Goal: Information Seeking & Learning: Learn about a topic

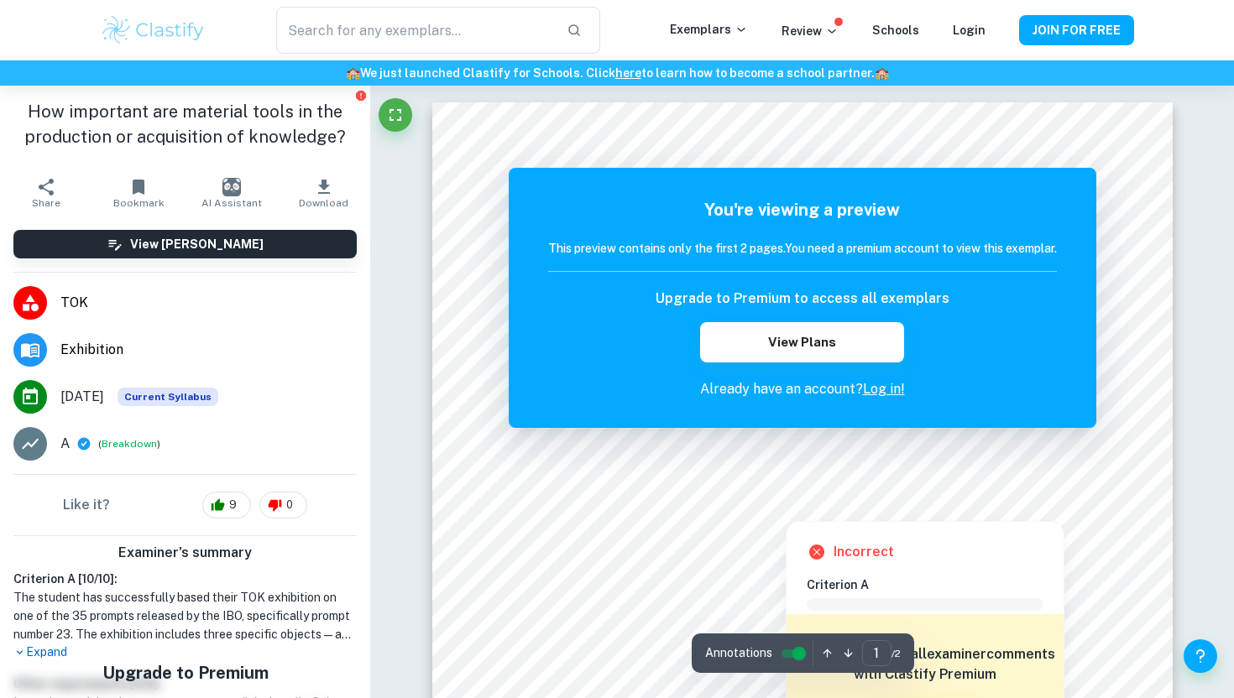
click at [778, 453] on div at bounding box center [791, 441] width 541 height 54
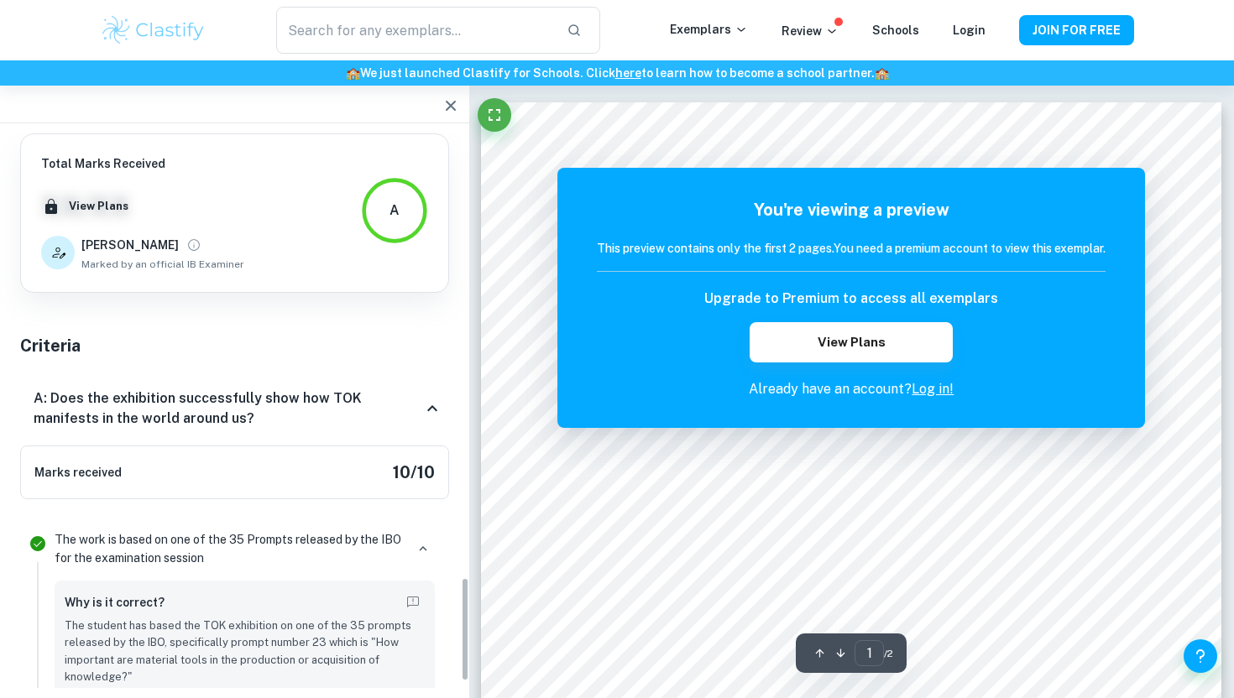
scroll to position [2398, 0]
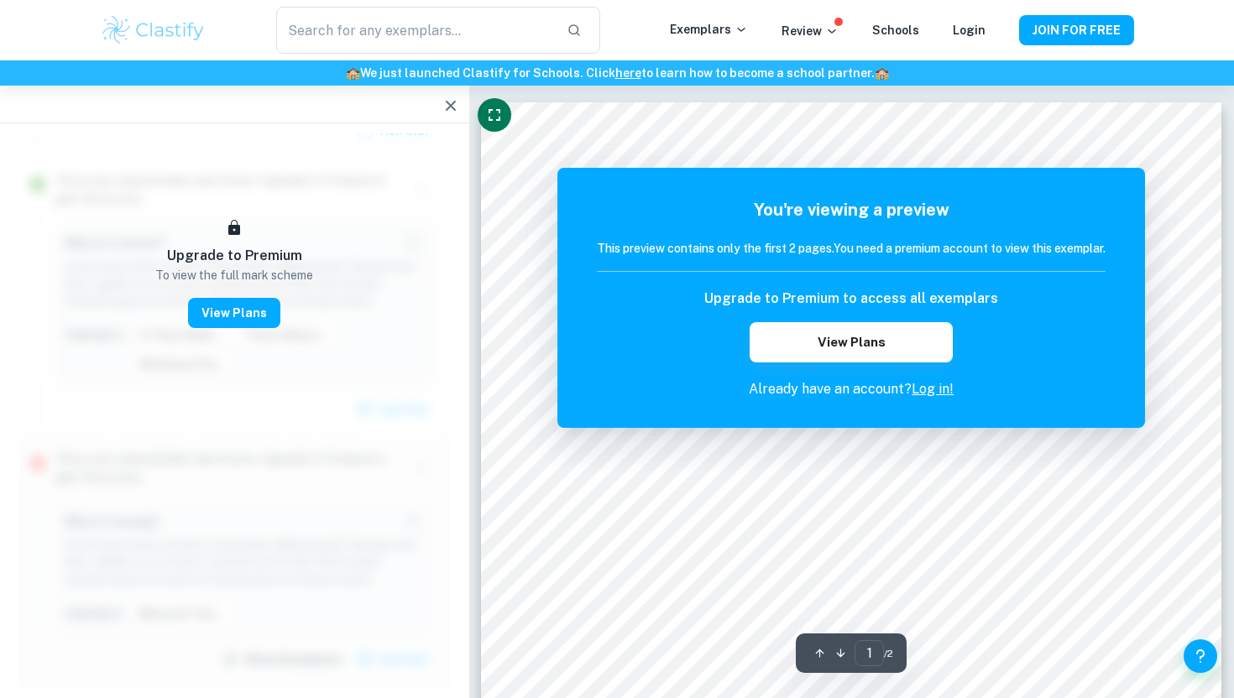
click at [492, 126] on button "Fullscreen" at bounding box center [494, 115] width 34 height 34
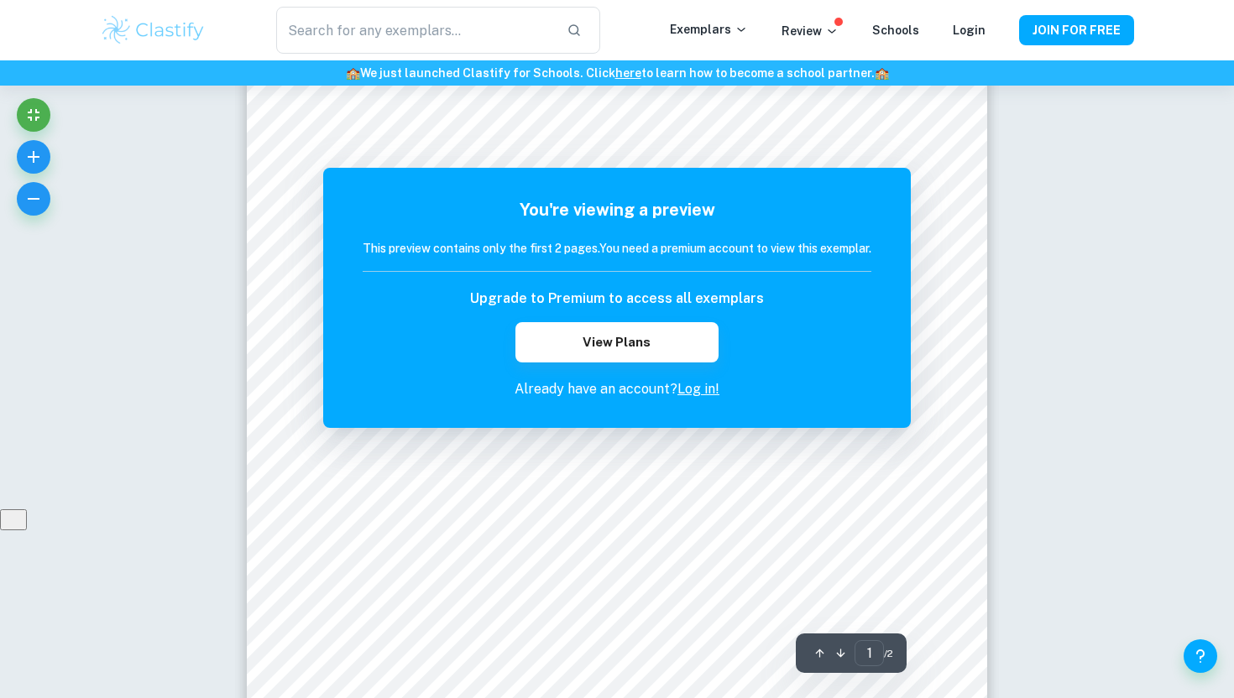
scroll to position [274, 0]
click at [650, 337] on button "View Plans" at bounding box center [616, 342] width 203 height 40
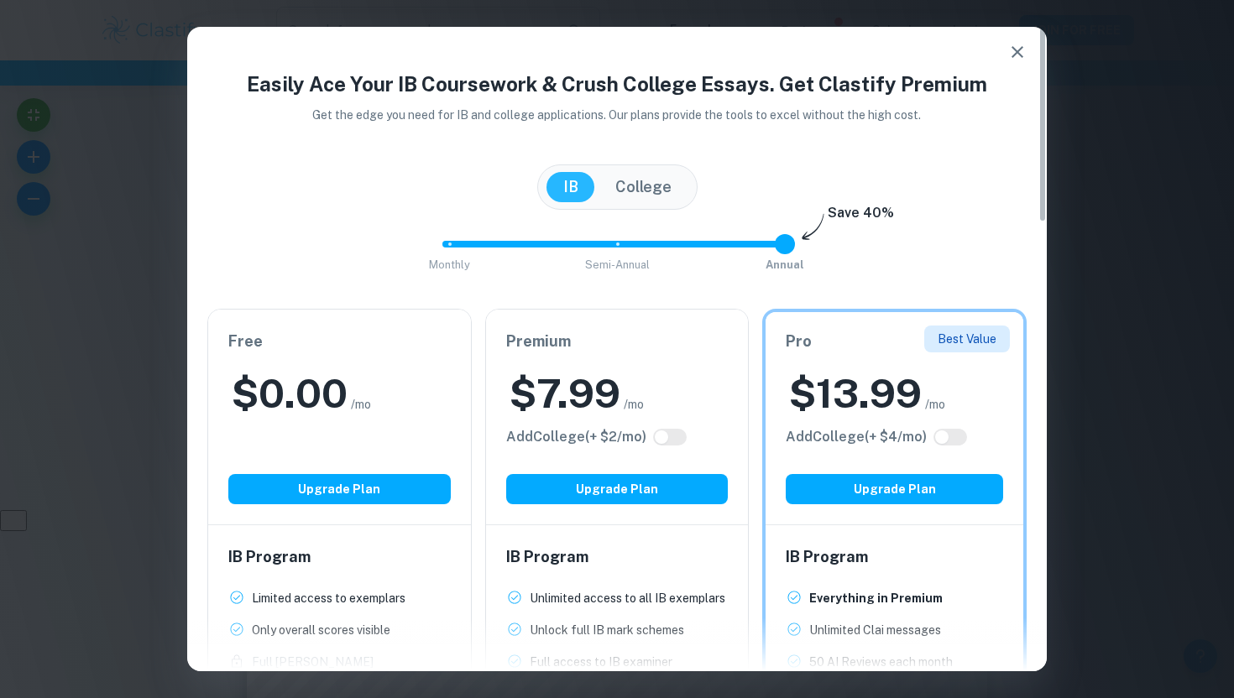
click at [1018, 55] on icon "button" at bounding box center [1017, 52] width 20 height 20
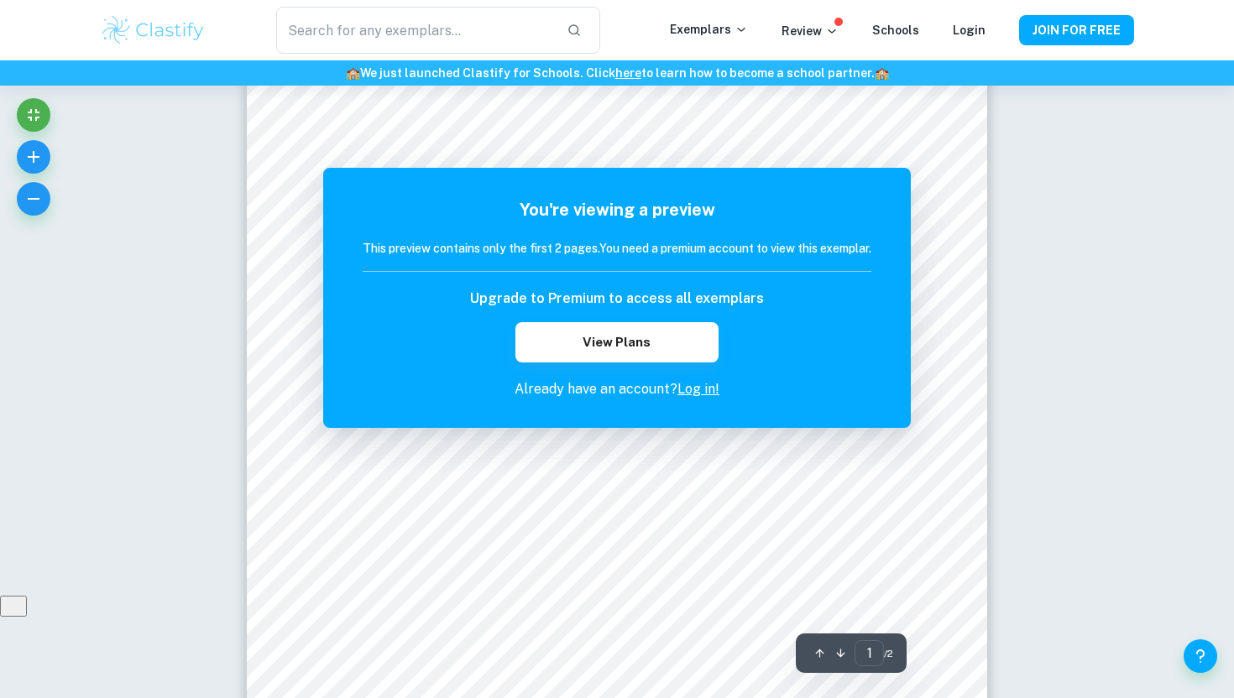
scroll to position [186, 0]
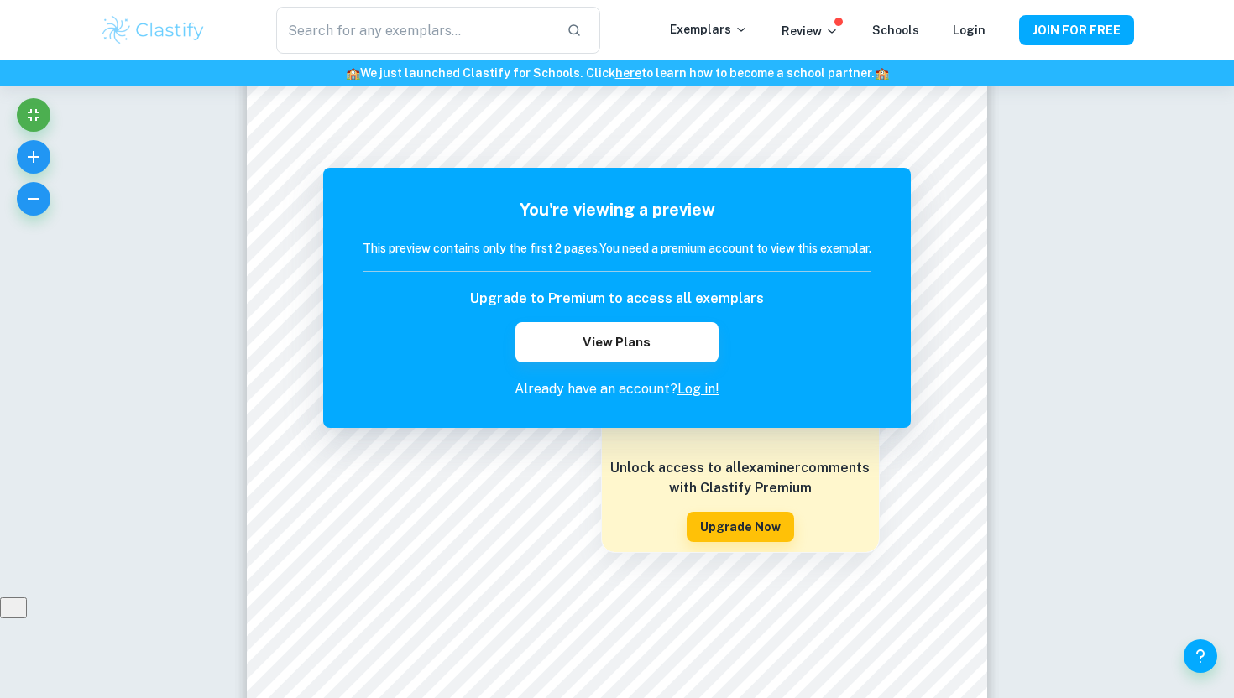
click at [487, 148] on div at bounding box center [605, 160] width 536 height 35
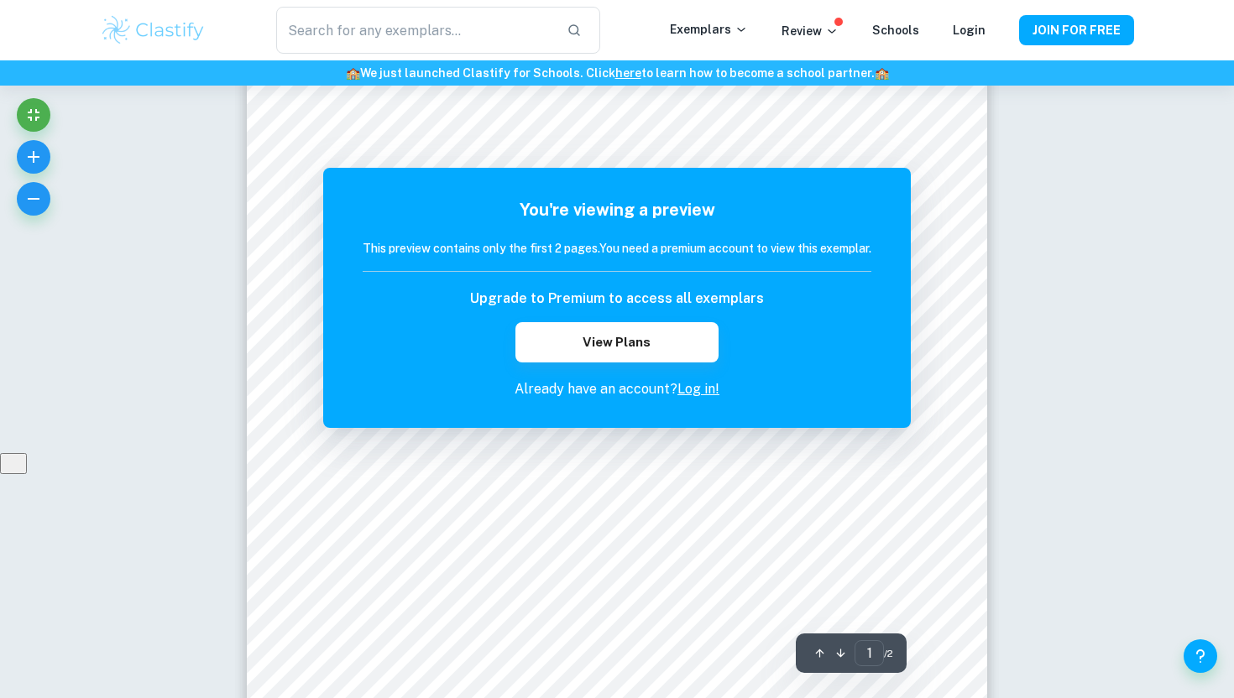
scroll to position [0, 0]
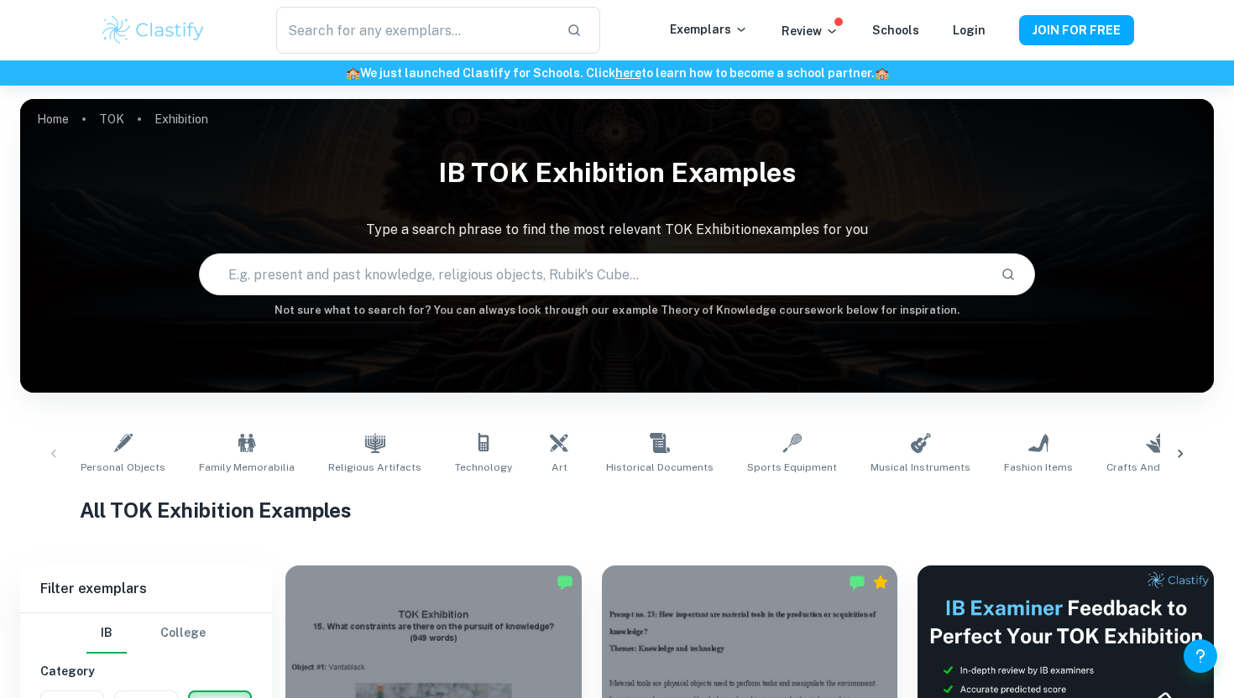
scroll to position [488, 0]
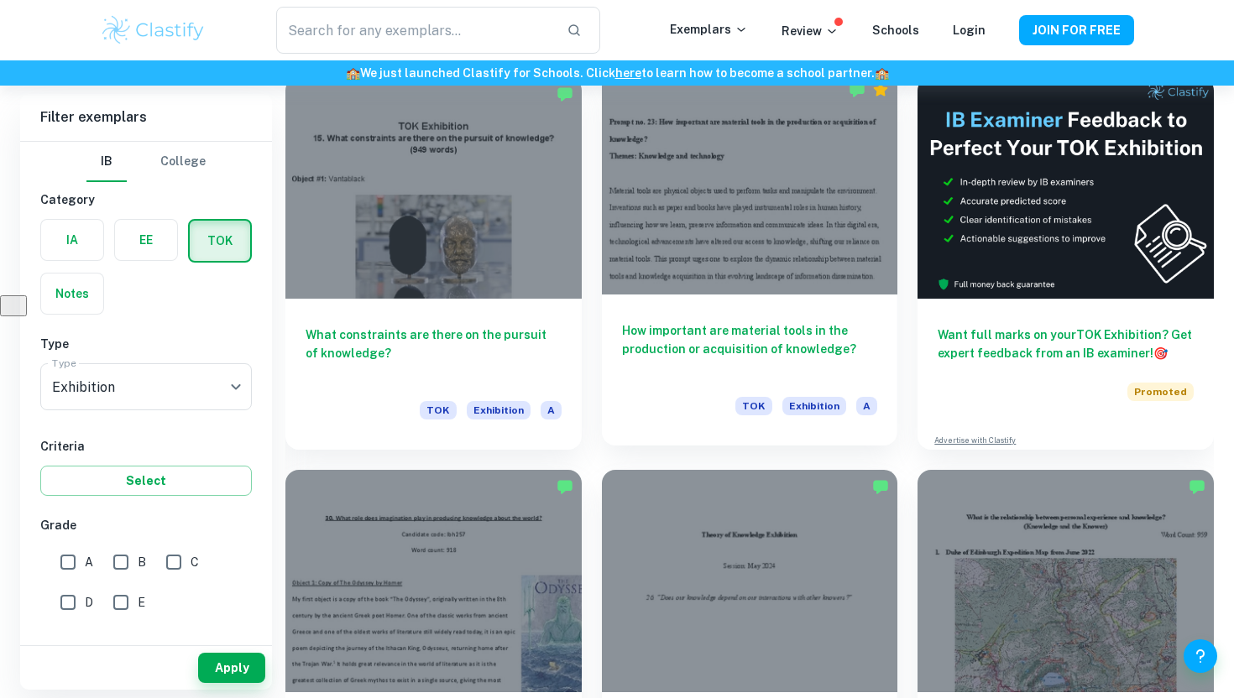
click at [778, 342] on h6 "How important are material tools in the production or acquisition of knowledge?" at bounding box center [750, 348] width 256 height 55
